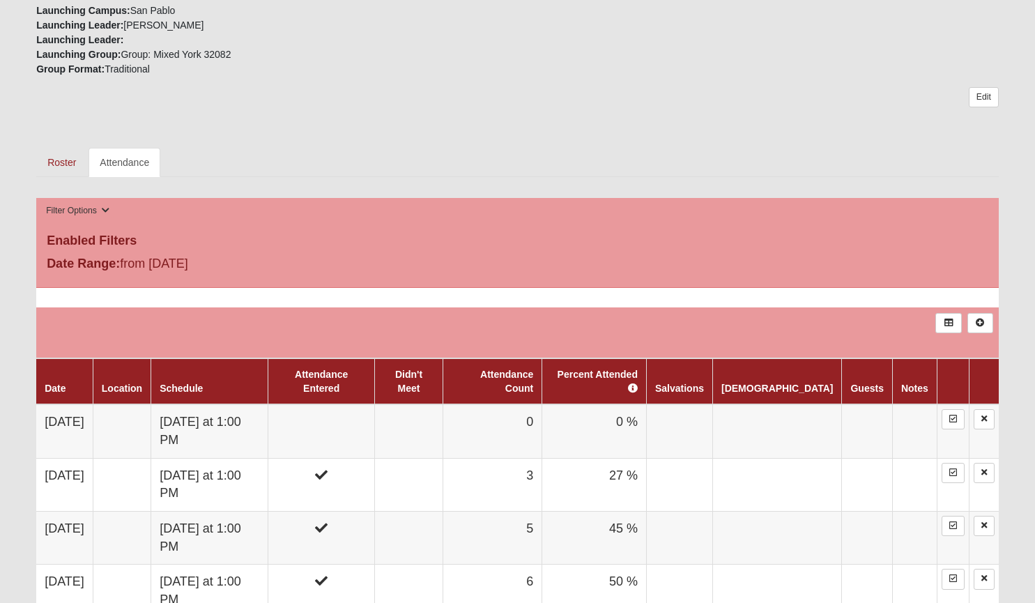
scroll to position [519, 0]
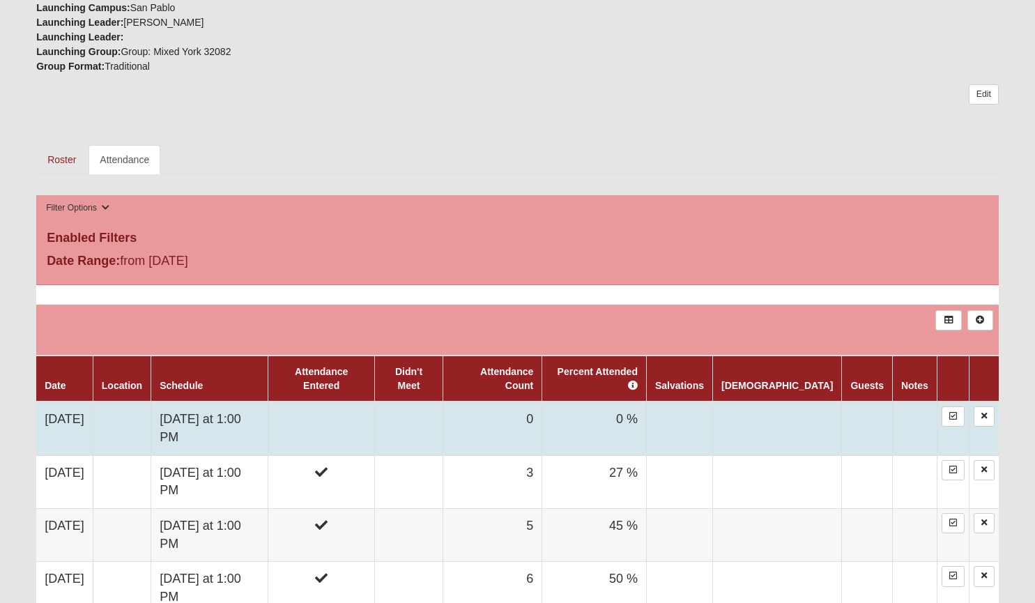
click at [228, 402] on td "[DATE] at 1:00 PM" at bounding box center [209, 429] width 117 height 54
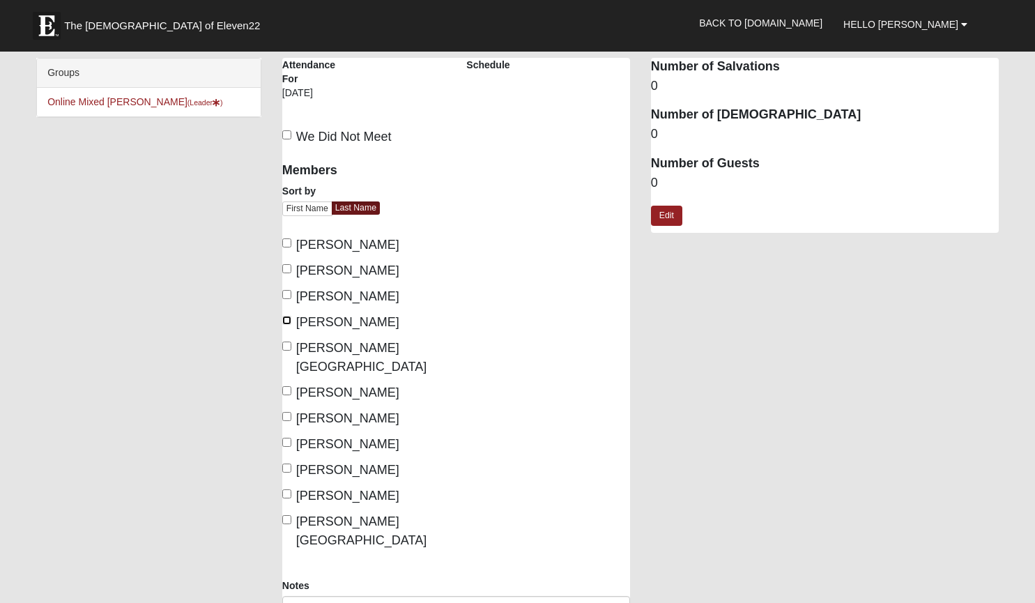
click at [286, 321] on input "Hanson, Abby" at bounding box center [286, 320] width 9 height 9
checkbox input "true"
click at [287, 341] on label "Lynn, Thalia" at bounding box center [364, 358] width 164 height 38
click at [287, 342] on input "Lynn, Thalia" at bounding box center [286, 346] width 9 height 9
checkbox input "true"
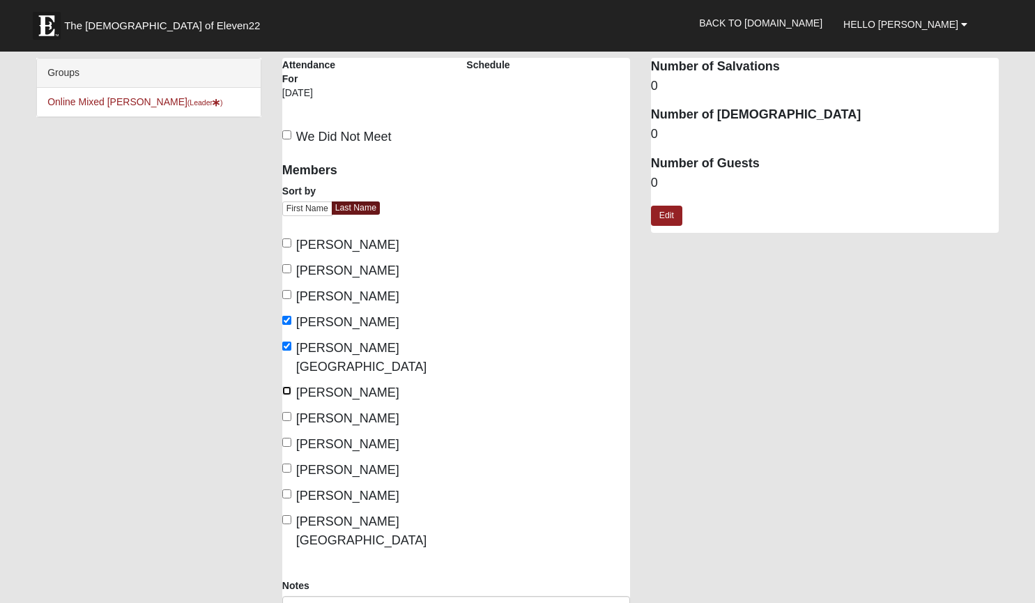
click at [287, 386] on input "Murphree, Beth" at bounding box center [286, 390] width 9 height 9
checkbox input "true"
click at [290, 438] on input "Wildermuth, Carol" at bounding box center [286, 442] width 9 height 9
checkbox input "true"
click at [289, 464] on input "Wildermuth, Daniel" at bounding box center [286, 468] width 9 height 9
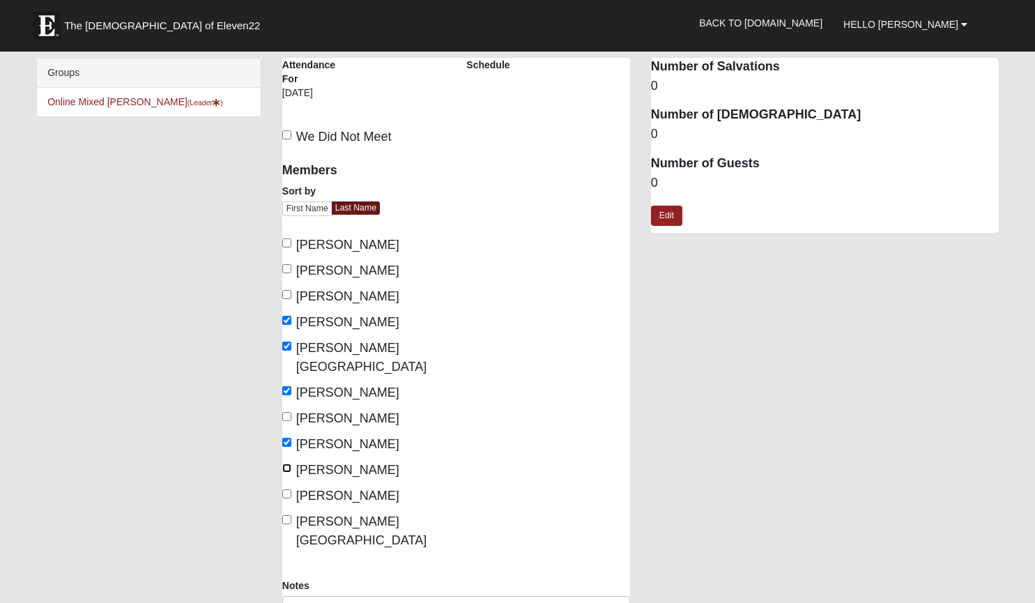
checkbox input "true"
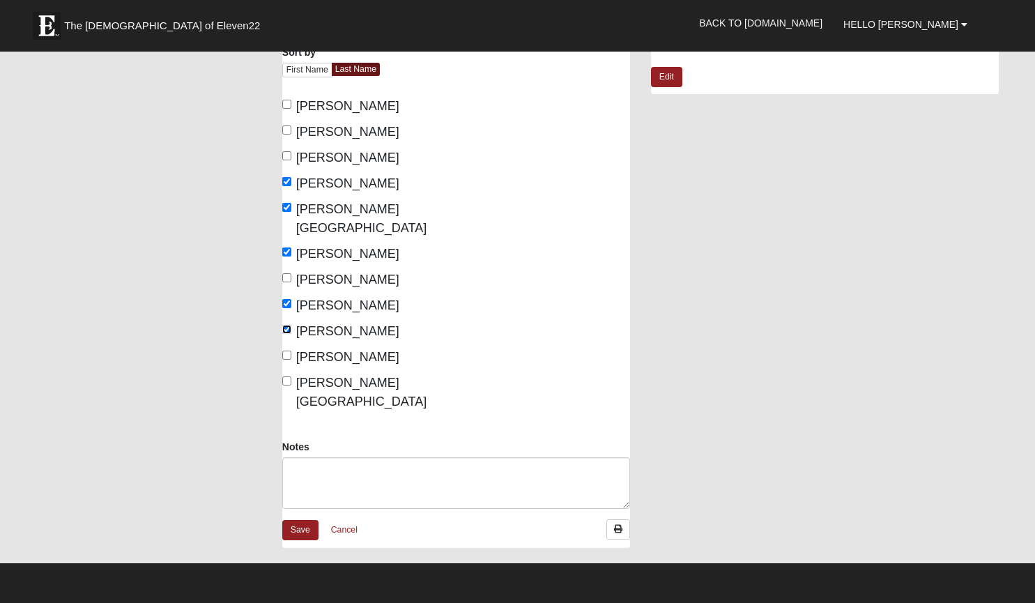
scroll to position [155, 0]
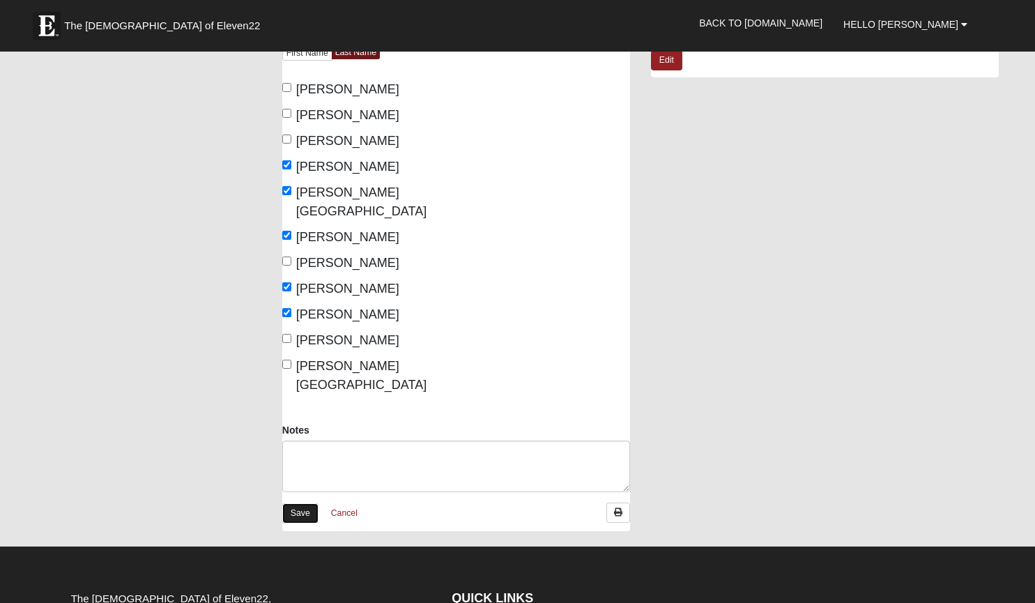
click at [299, 503] on link "Save" at bounding box center [300, 513] width 36 height 20
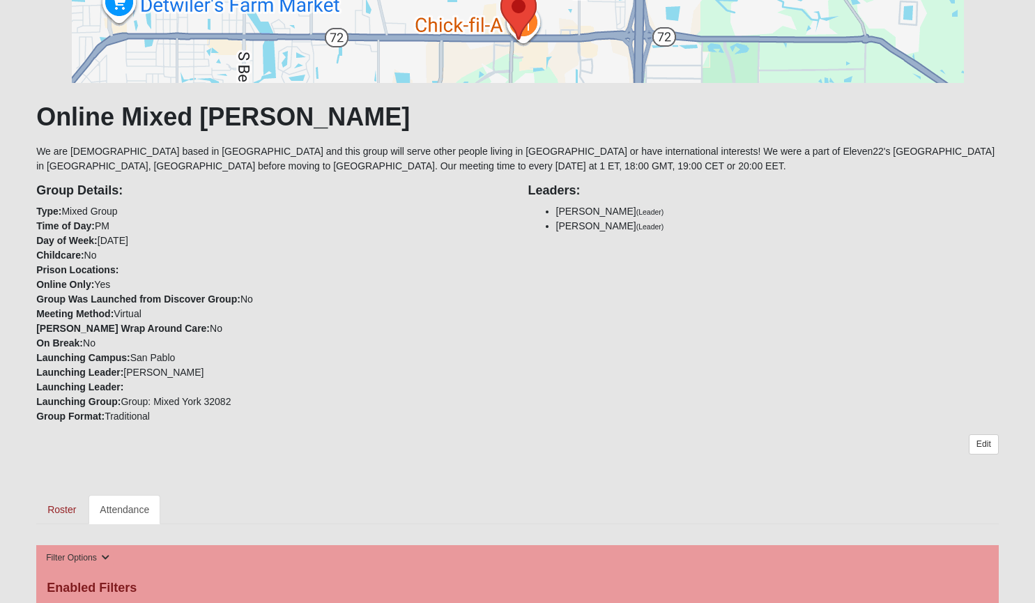
scroll to position [125, 0]
